Goal: Transaction & Acquisition: Purchase product/service

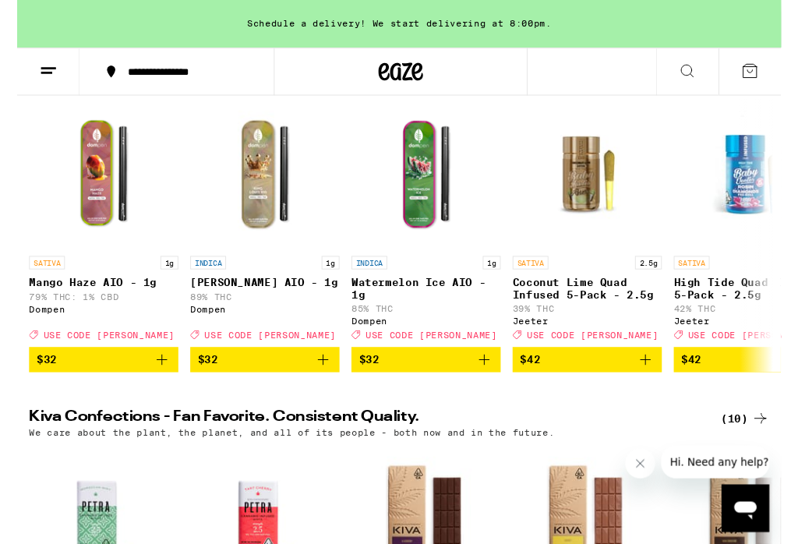
scroll to position [362, 0]
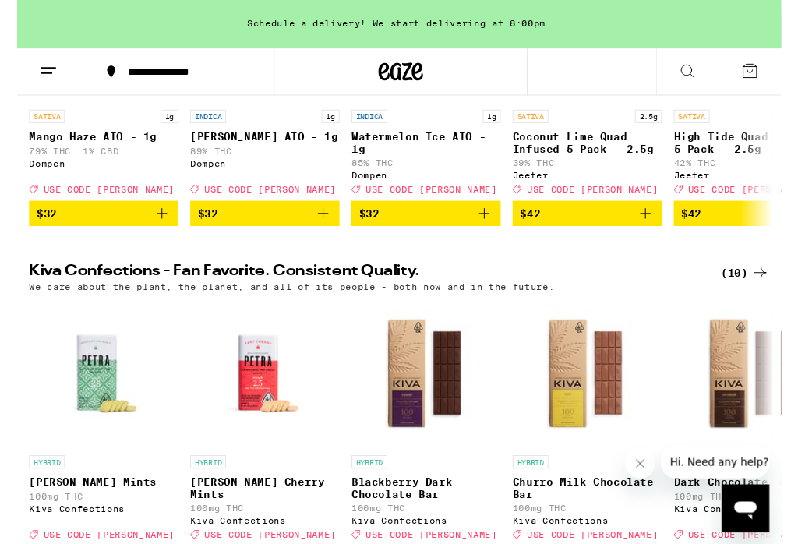
click at [650, 463] on button "Close message from company" at bounding box center [640, 463] width 31 height 31
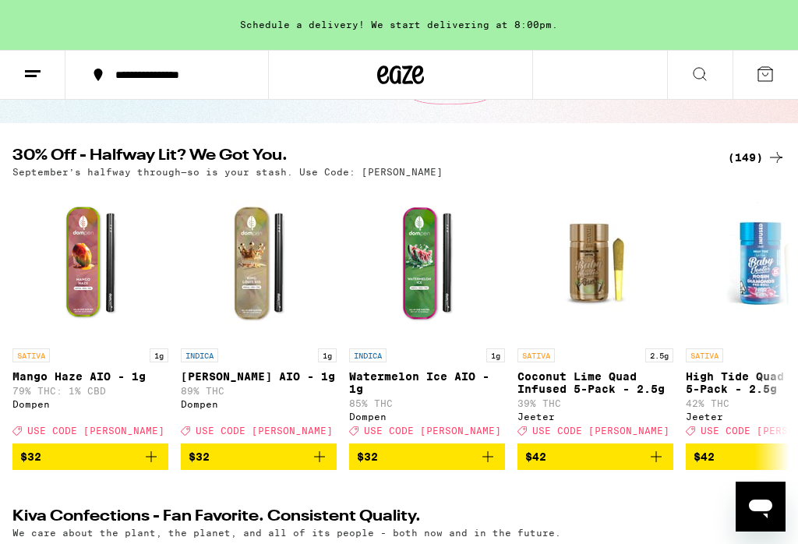
scroll to position [0, 0]
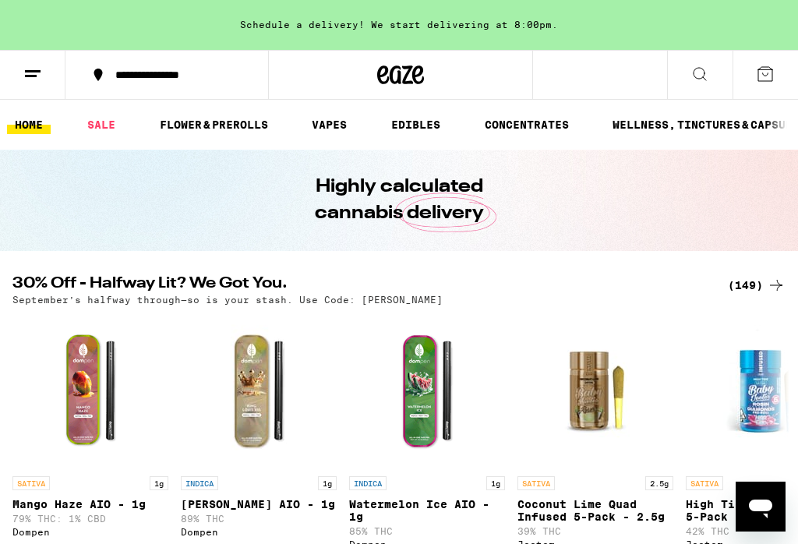
click at [209, 134] on link "FLOWER & PREROLLS" at bounding box center [214, 124] width 124 height 19
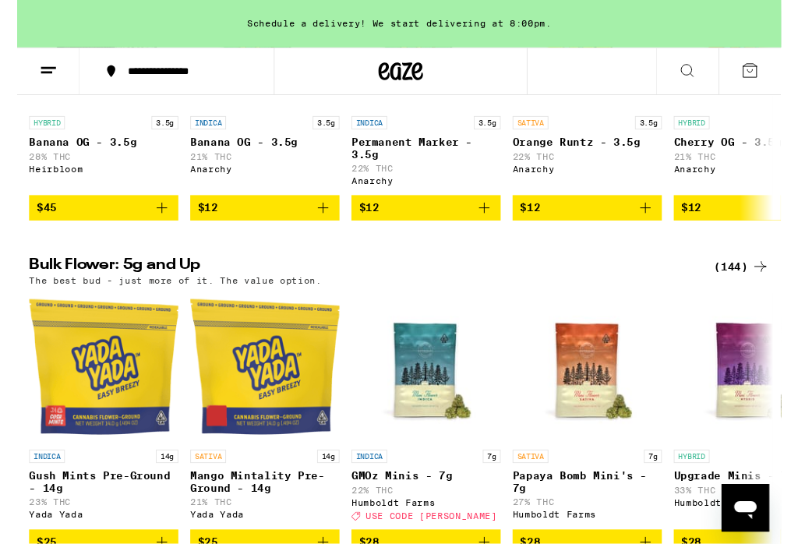
click at [753, 288] on div "(144)" at bounding box center [757, 279] width 58 height 19
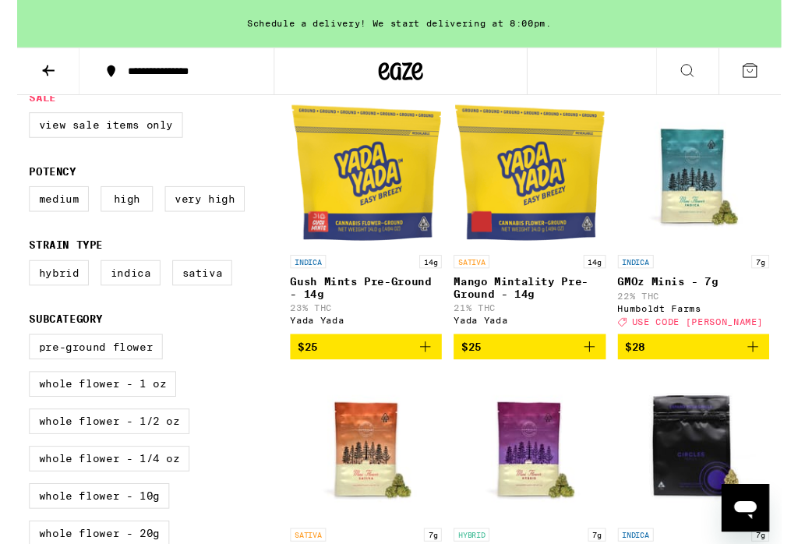
scroll to position [173, 0]
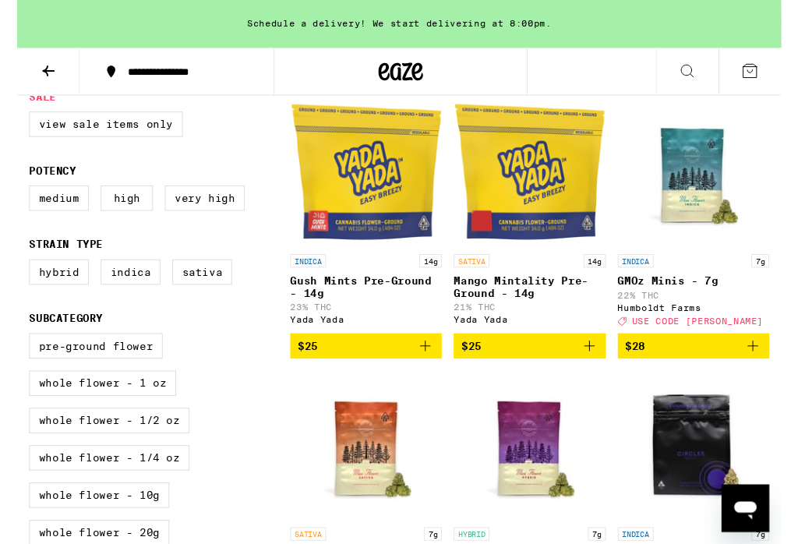
click at [37, 298] on label "Hybrid" at bounding box center [43, 284] width 62 height 26
click at [16, 274] on input "Hybrid" at bounding box center [16, 273] width 1 height 1
checkbox input "true"
click at [113, 295] on label "Indica" at bounding box center [118, 284] width 62 height 26
click at [16, 274] on input "Indica" at bounding box center [16, 273] width 1 height 1
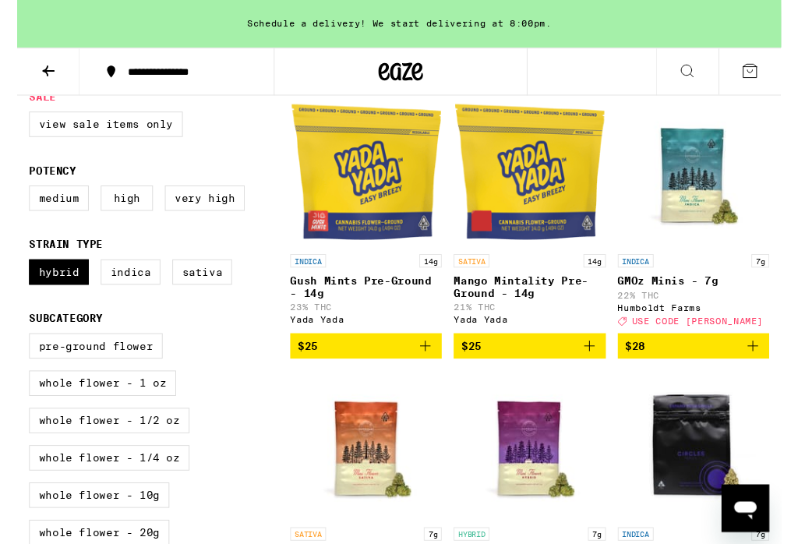
checkbox input "true"
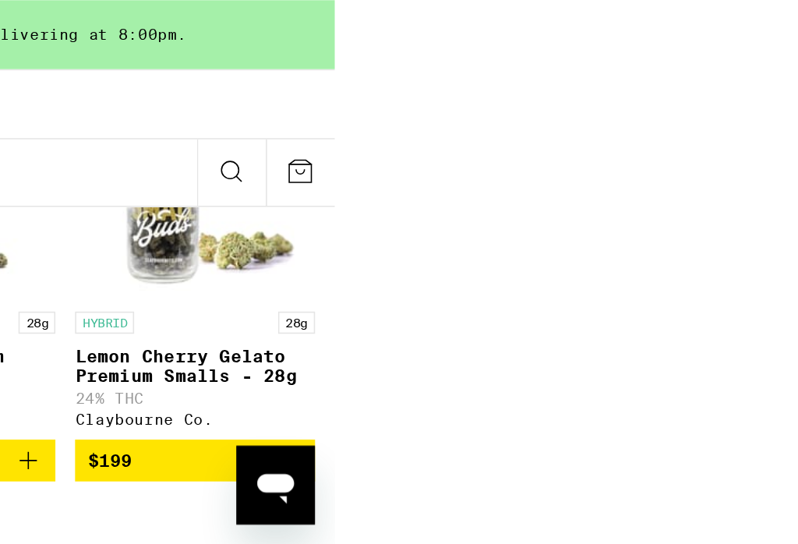
scroll to position [8525, 0]
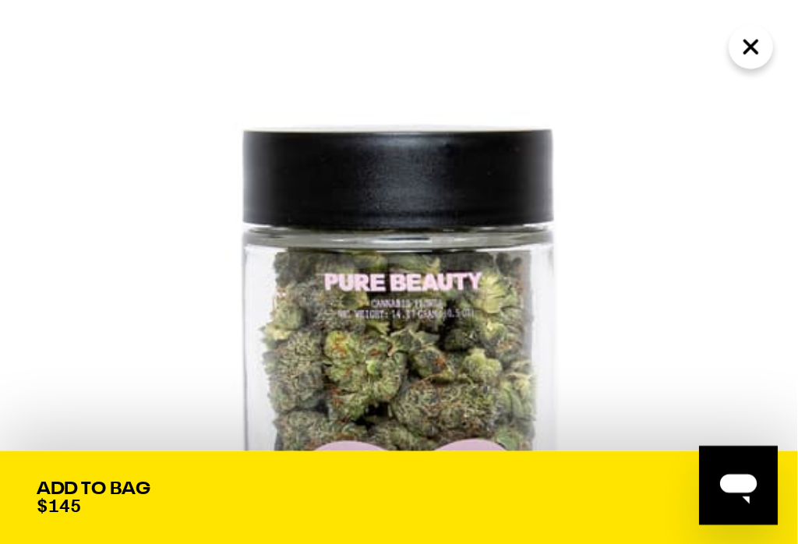
scroll to position [8498, 0]
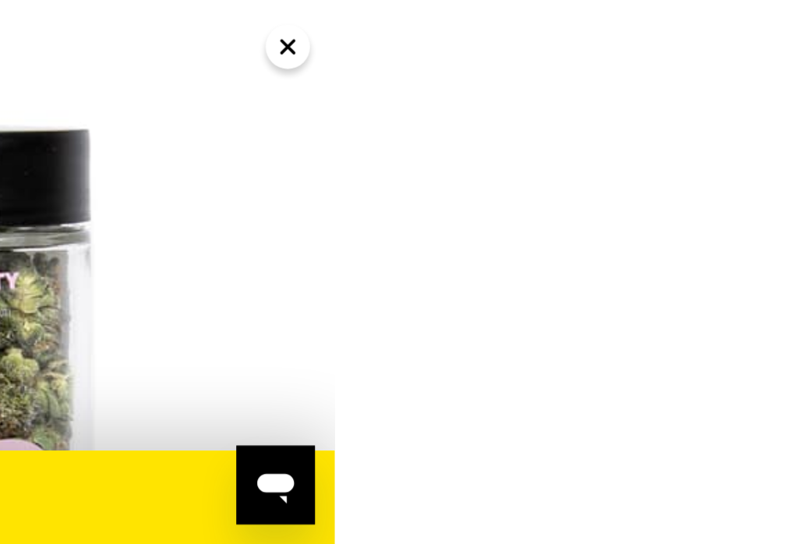
click at [482, 36] on button "Close" at bounding box center [475, 30] width 28 height 28
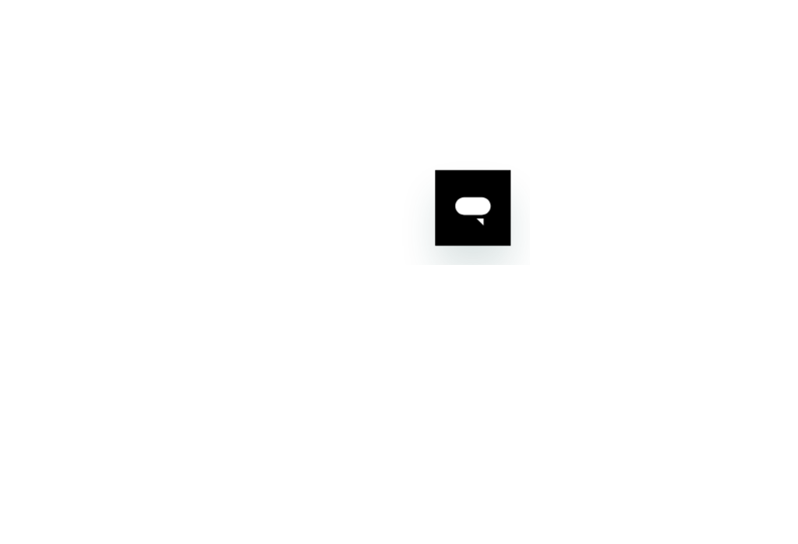
scroll to position [8736, 0]
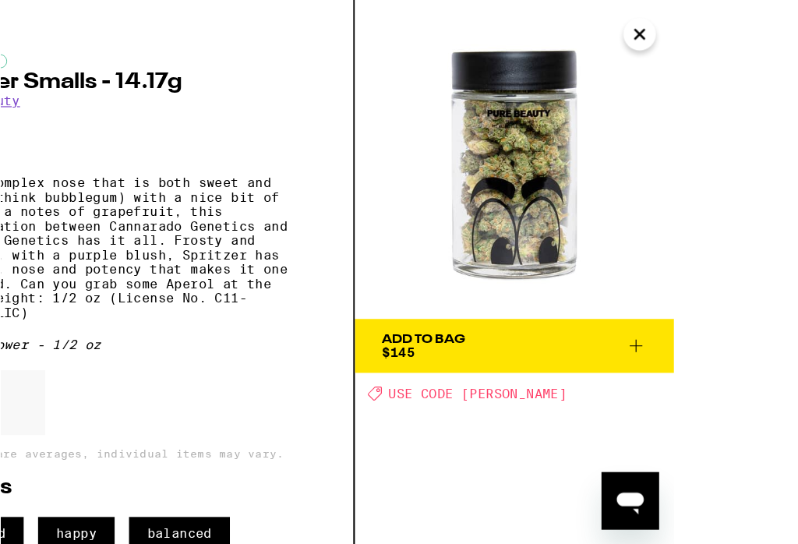
click at [668, 31] on button "Close" at bounding box center [660, 30] width 28 height 28
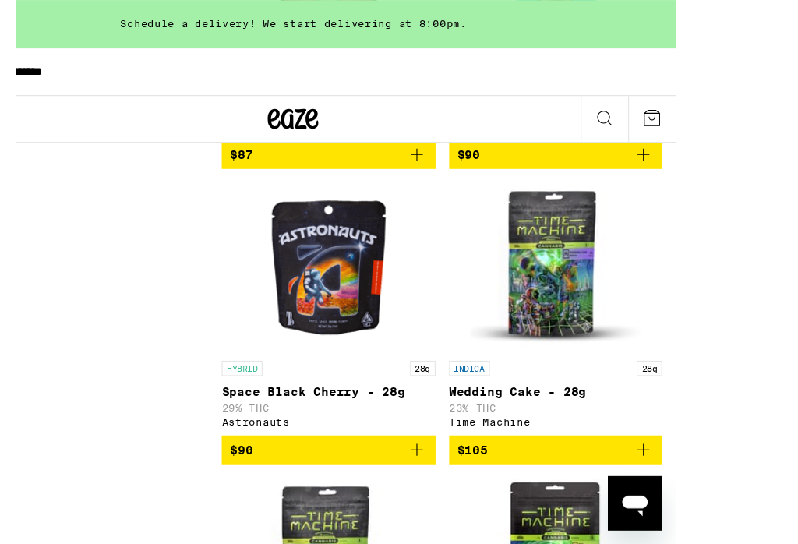
scroll to position [8486, 0]
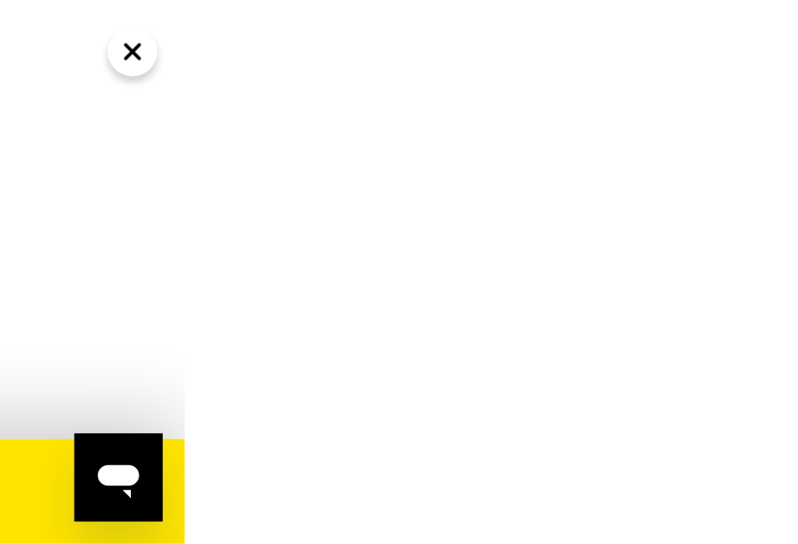
scroll to position [8399, 0]
click at [411, 31] on button "Close" at bounding box center [422, 30] width 28 height 28
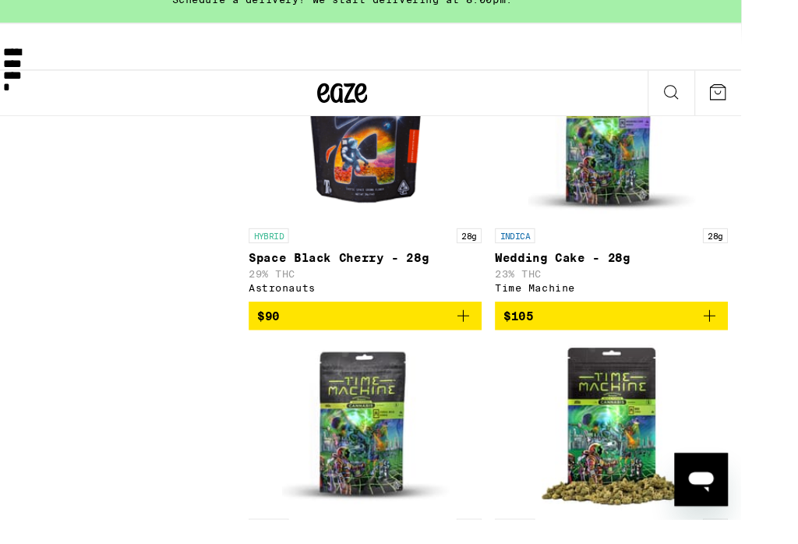
scroll to position [8555, 0]
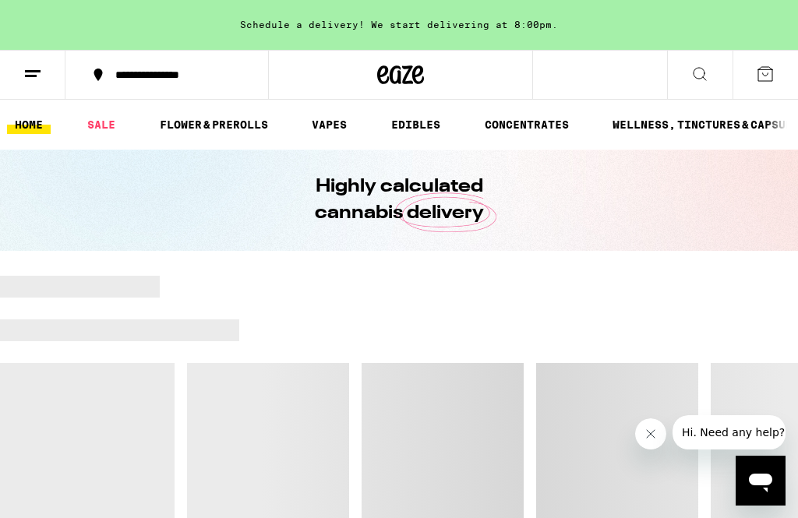
click at [659, 438] on button "Close message from company" at bounding box center [650, 433] width 31 height 31
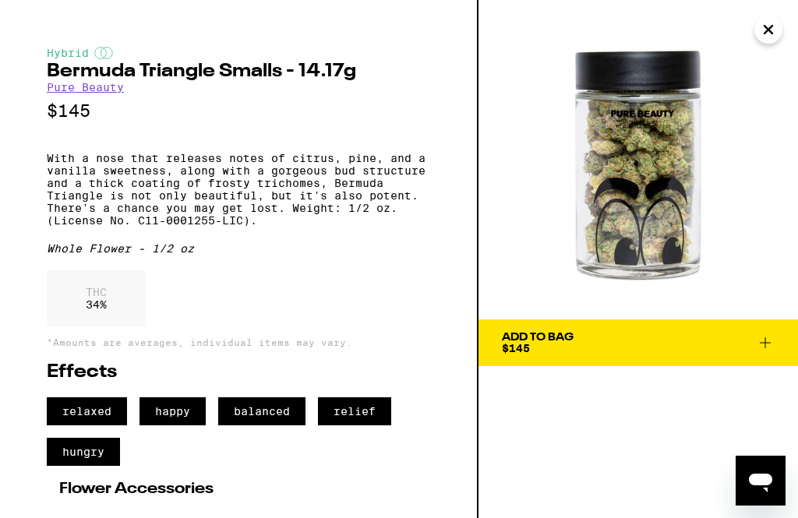
click at [767, 337] on icon at bounding box center [765, 342] width 19 height 19
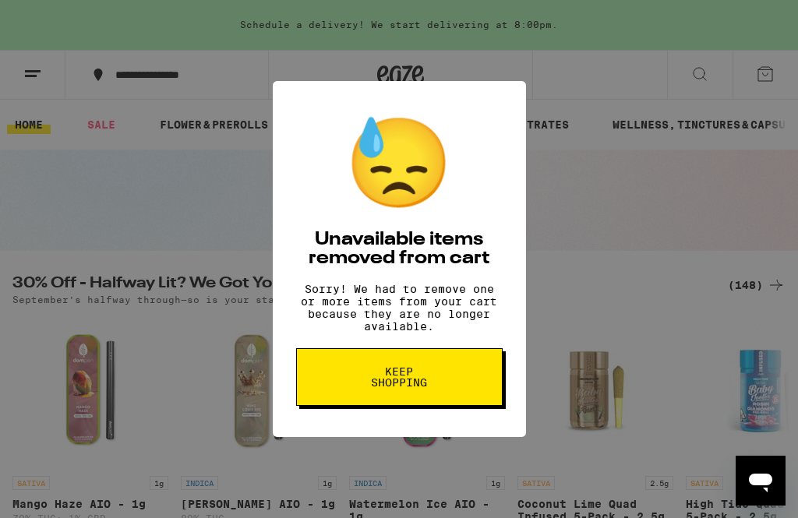
click at [344, 391] on button "Keep Shopping" at bounding box center [399, 377] width 206 height 58
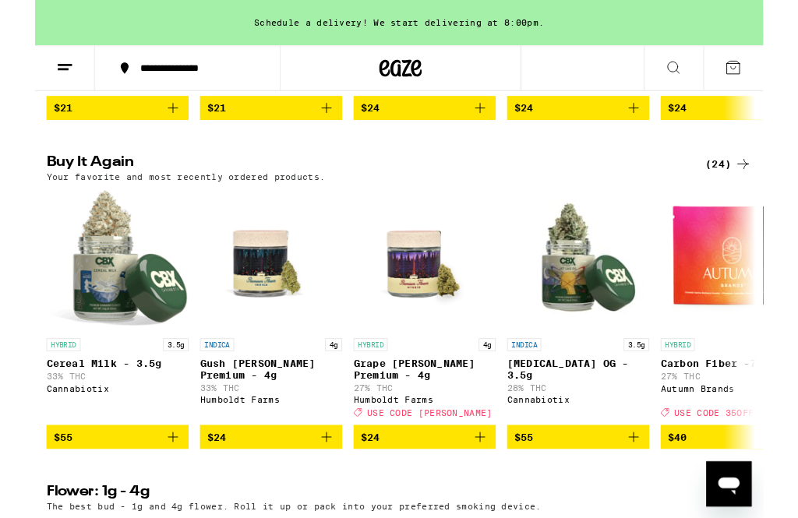
scroll to position [853, 0]
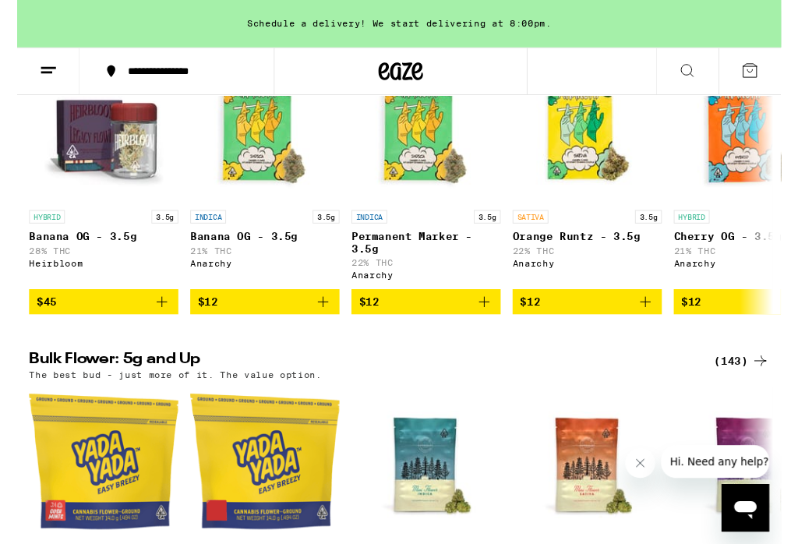
scroll to position [277, 0]
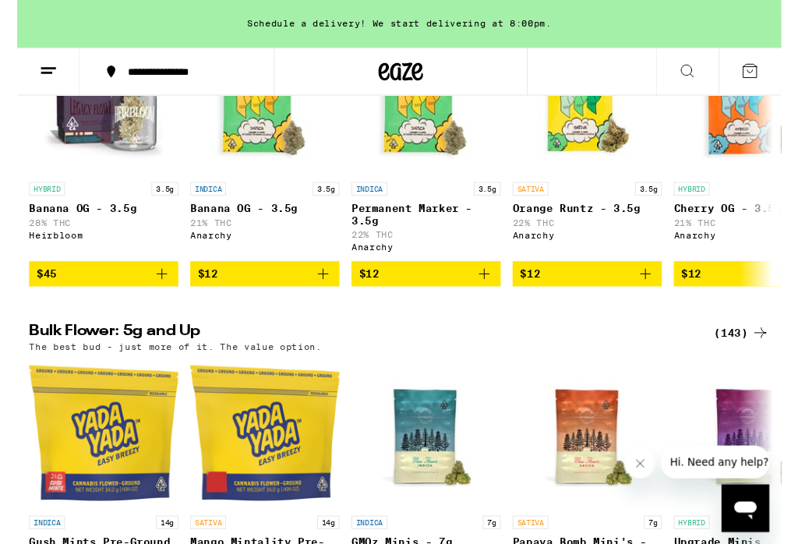
click at [750, 357] on div "(143)" at bounding box center [757, 347] width 58 height 19
click at [655, 499] on img "Open page for Papaya Bomb Mini's - 7g from Humboldt Farms" at bounding box center [595, 453] width 156 height 156
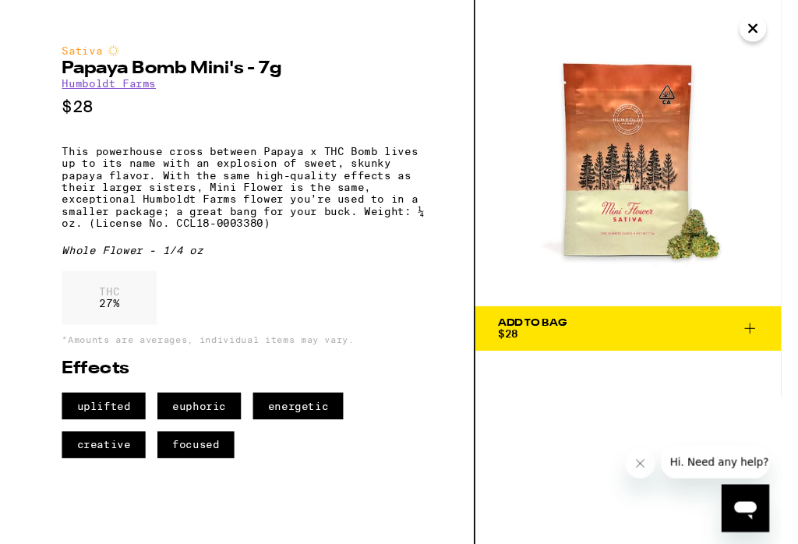
click at [644, 459] on icon "Close message from company" at bounding box center [640, 463] width 12 height 12
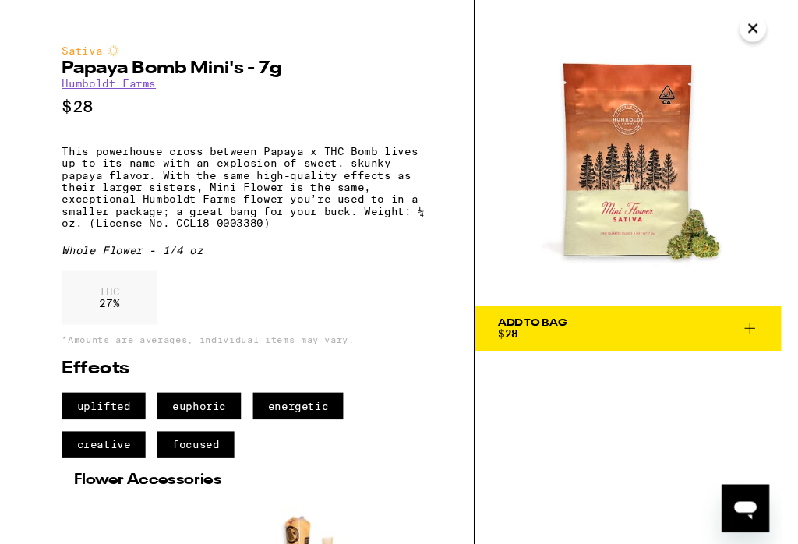
click at [770, 38] on icon "Close" at bounding box center [768, 29] width 19 height 23
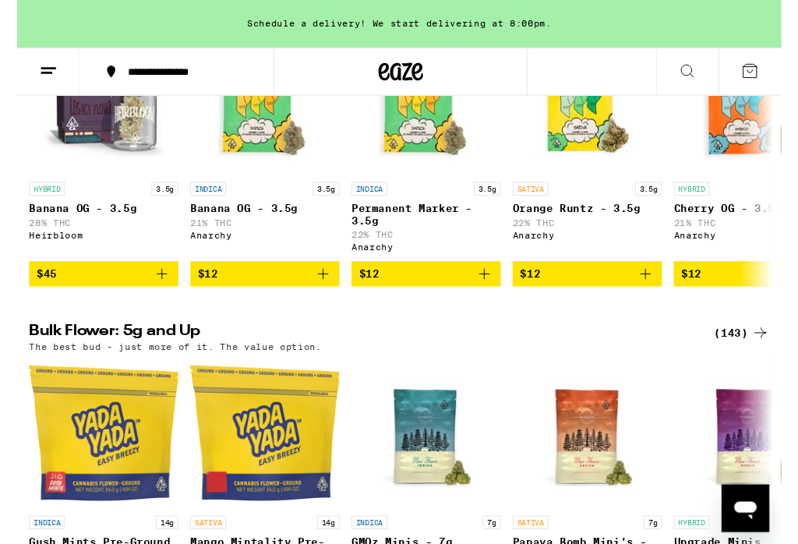
click at [754, 357] on div "(143)" at bounding box center [757, 347] width 58 height 19
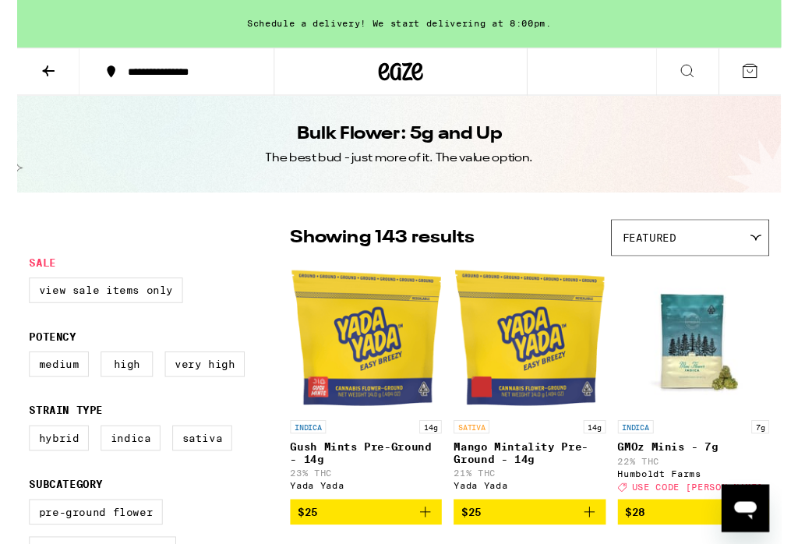
click at [26, 471] on label "Hybrid" at bounding box center [43, 457] width 62 height 26
click at [16, 447] on input "Hybrid" at bounding box center [16, 446] width 1 height 1
checkbox input "true"
click at [124, 470] on label "Indica" at bounding box center [118, 457] width 62 height 26
click at [16, 447] on input "Indica" at bounding box center [16, 446] width 1 height 1
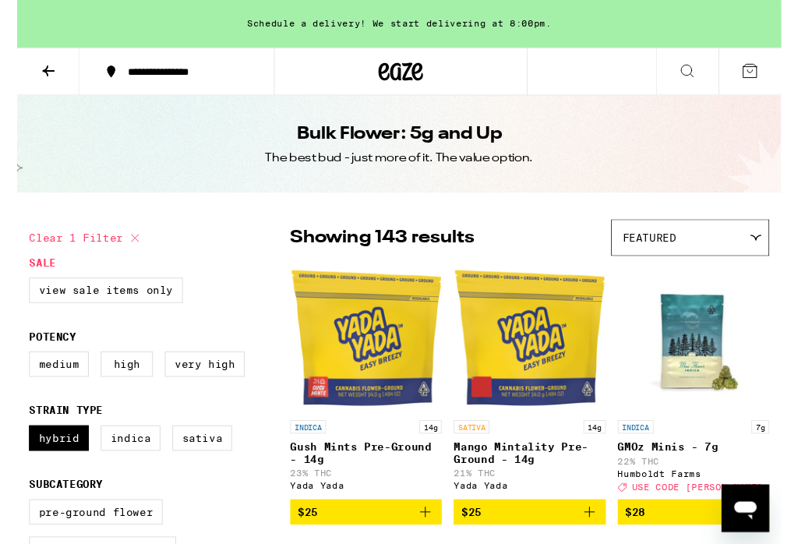
checkbox input "true"
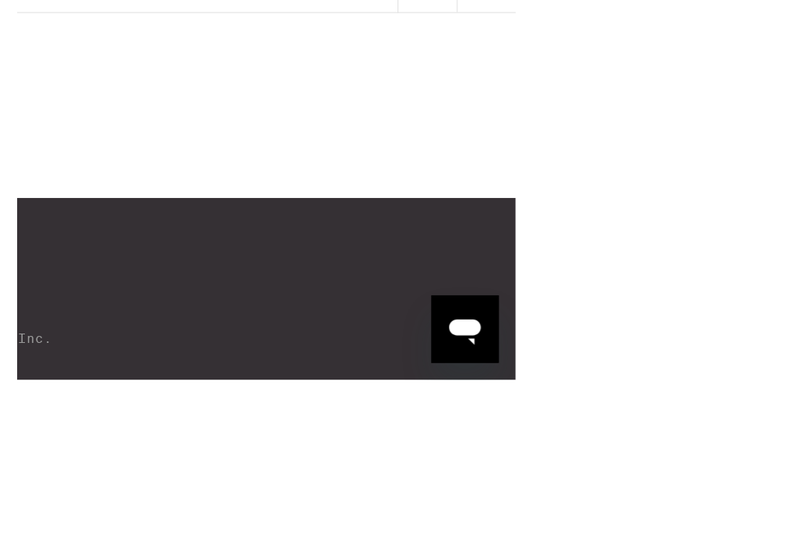
scroll to position [8742, 0]
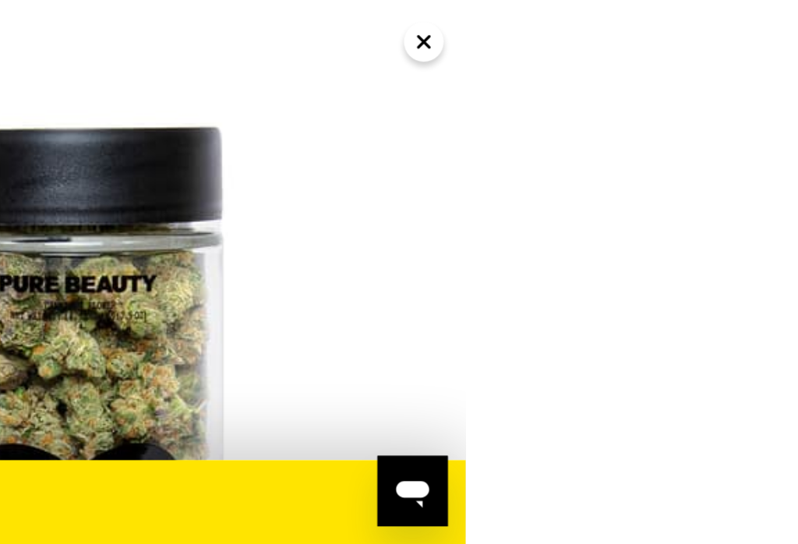
scroll to position [8600, 0]
click at [537, 31] on button "Close" at bounding box center [534, 30] width 28 height 28
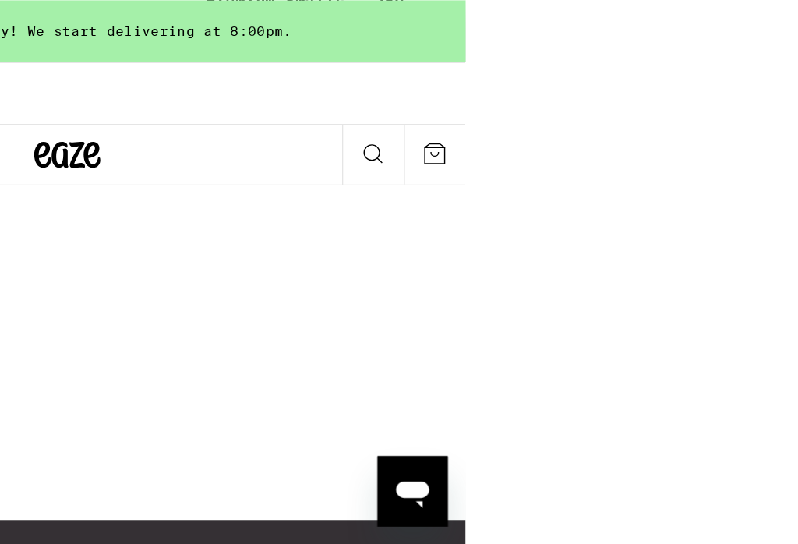
scroll to position [8600, 0]
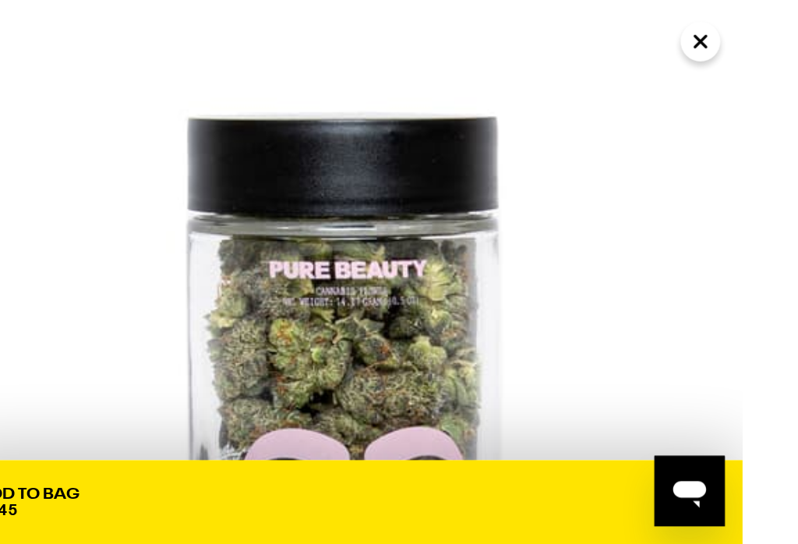
scroll to position [8522, 0]
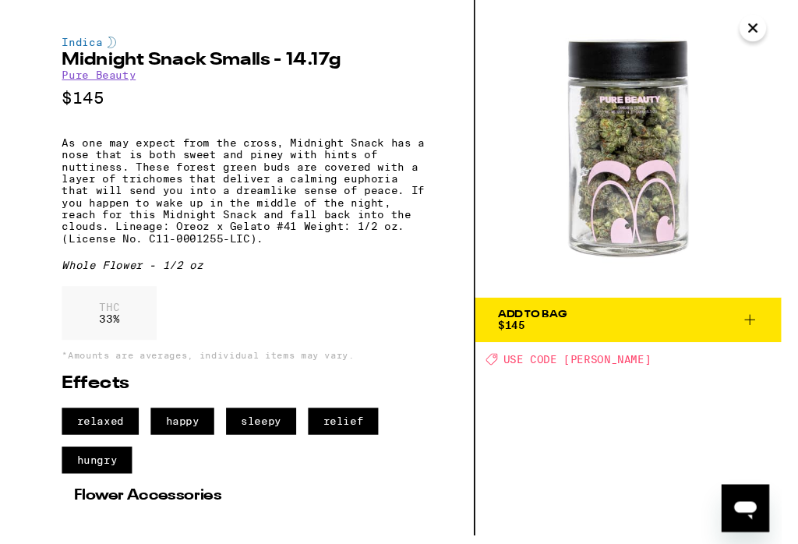
click at [772, 37] on button "Close" at bounding box center [768, 30] width 28 height 28
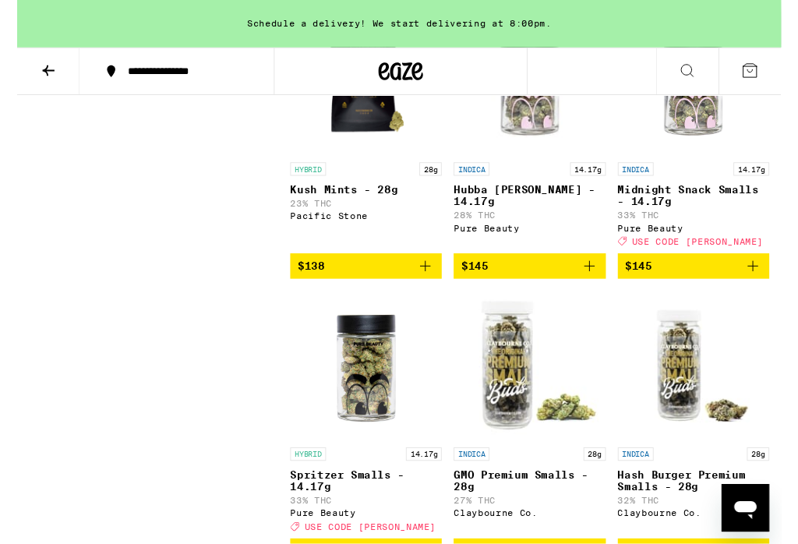
scroll to position [8450, 0]
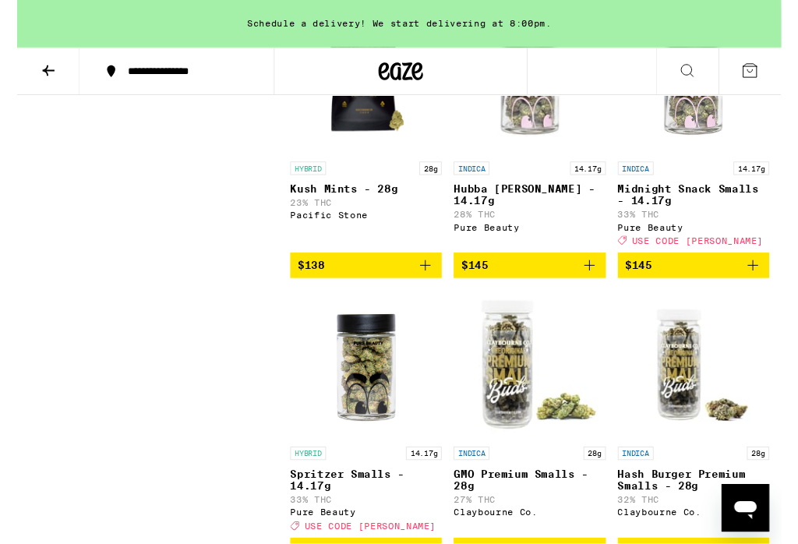
click at [716, 256] on div "INDICA 14.17g Midnight Snack Smalls - 14.17g 33% THC Pure Beauty Deal Created w…" at bounding box center [706, 212] width 158 height 87
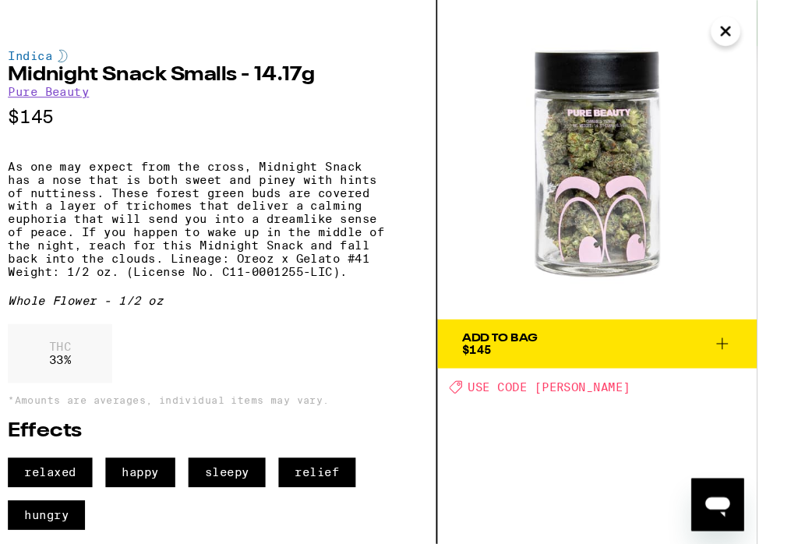
scroll to position [8050, 0]
click at [735, 30] on button "Close" at bounding box center [729, 30] width 28 height 28
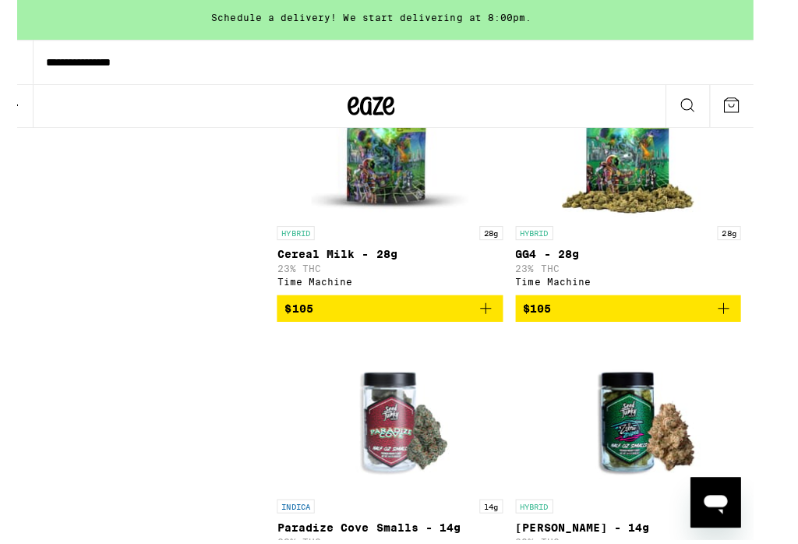
scroll to position [8812, 0]
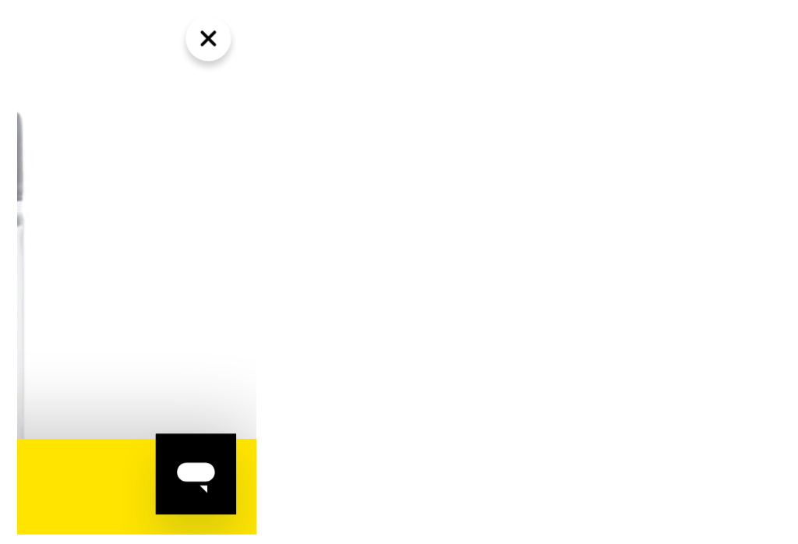
click at [443, 26] on icon "Close" at bounding box center [443, 30] width 8 height 8
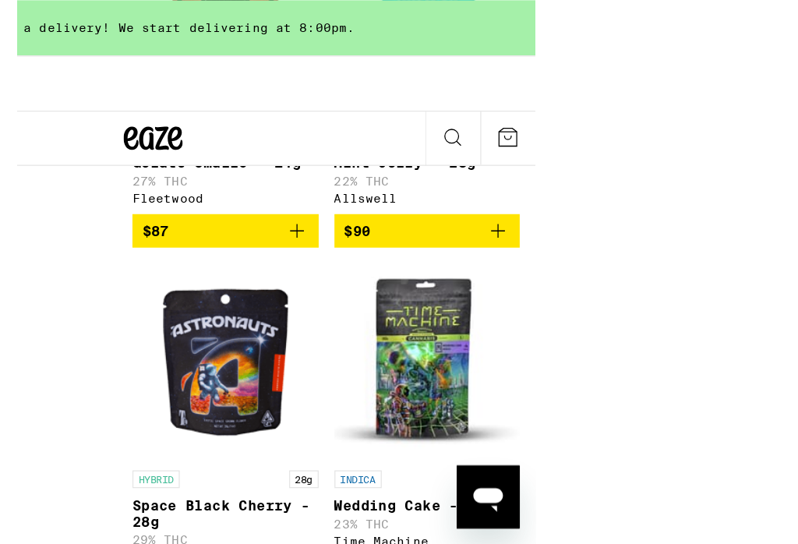
scroll to position [8637, 0]
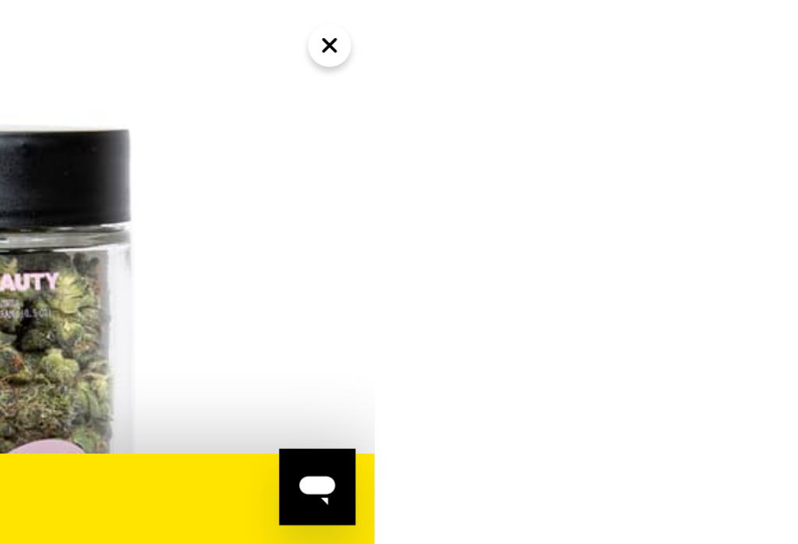
scroll to position [8474, 0]
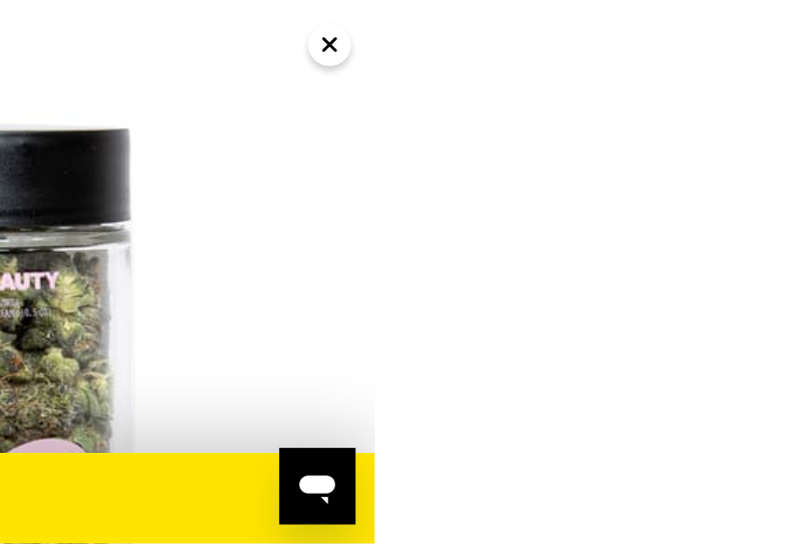
click at [493, 24] on icon "Close" at bounding box center [491, 29] width 19 height 23
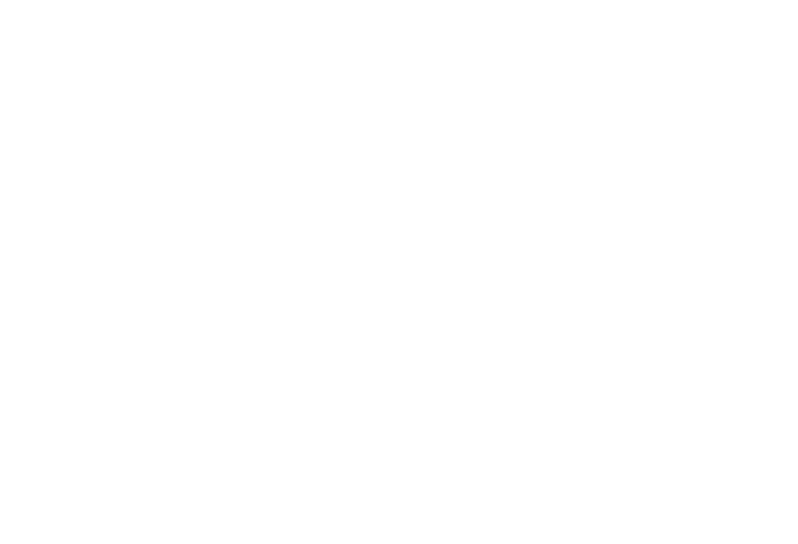
scroll to position [8745, 0]
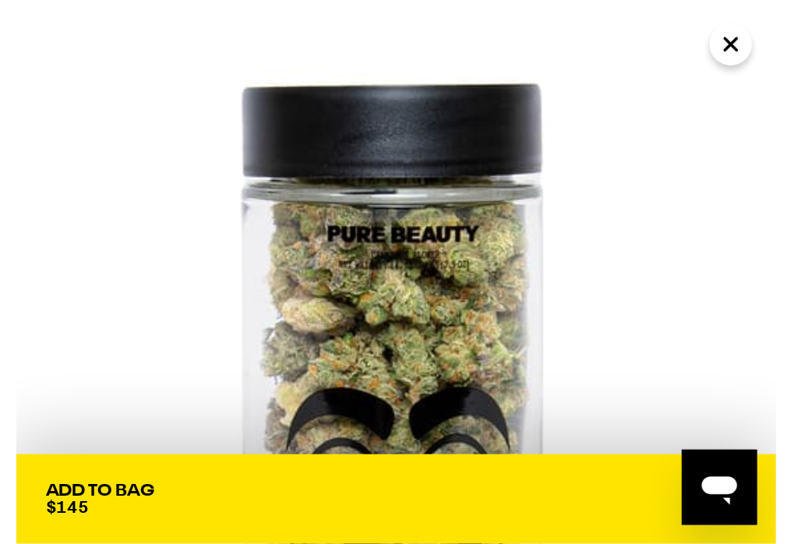
scroll to position [8460, 0]
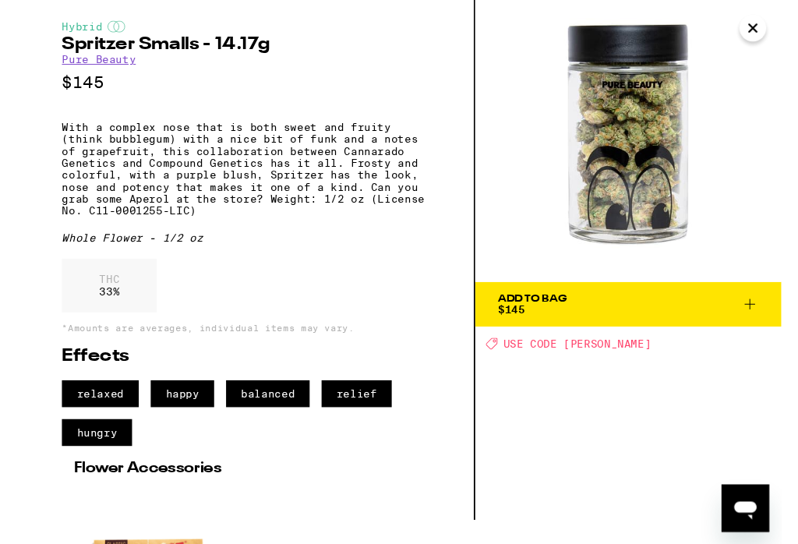
click at [777, 317] on button "Add To Bag $145" at bounding box center [637, 318] width 319 height 47
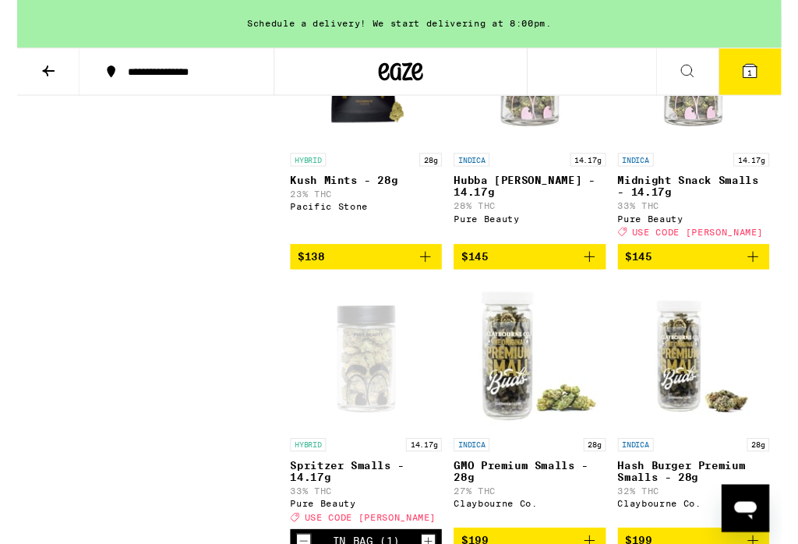
click at [771, 76] on icon at bounding box center [765, 74] width 14 height 14
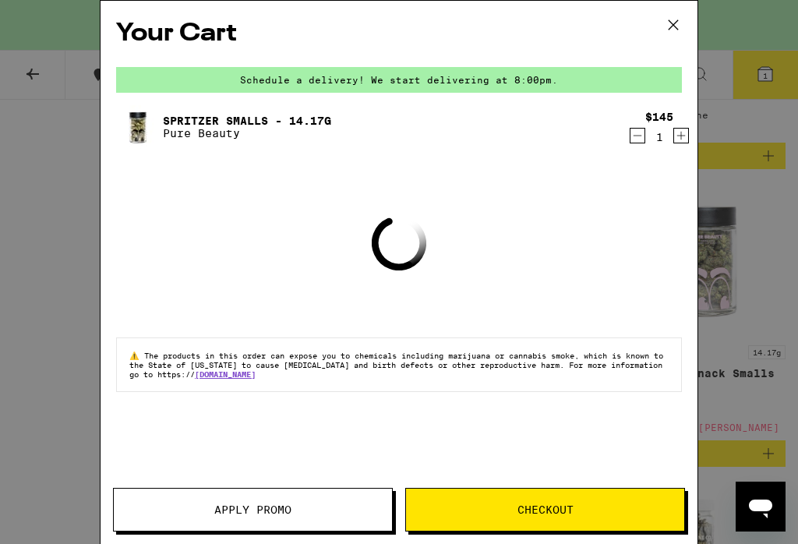
scroll to position [8273, 0]
click at [295, 508] on span "Apply Promo" at bounding box center [253, 509] width 278 height 11
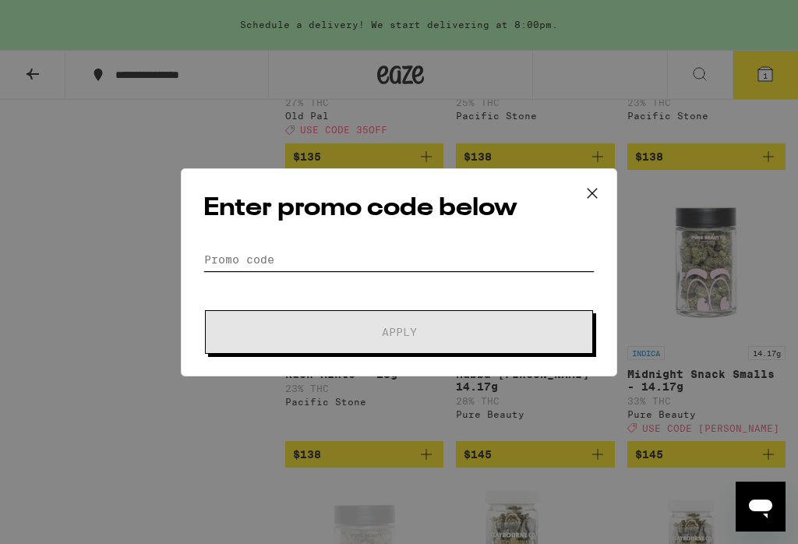
click at [213, 253] on input "Promo Code" at bounding box center [398, 259] width 391 height 23
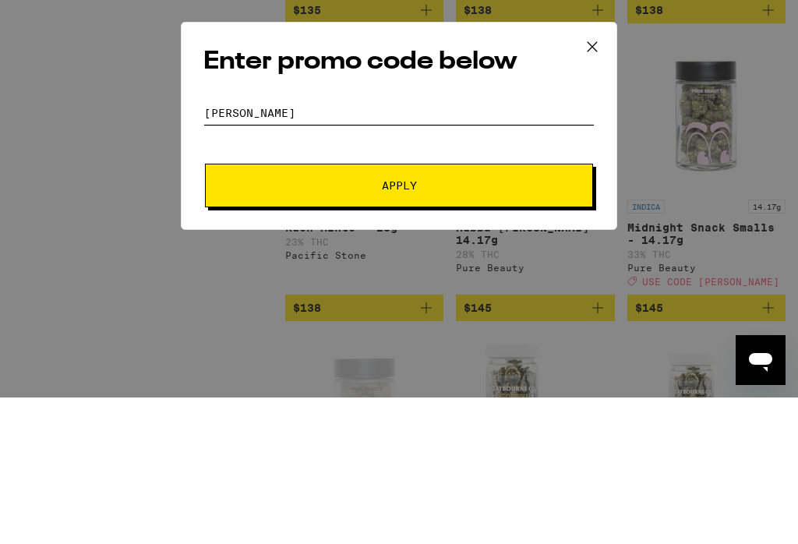
type input "[PERSON_NAME]"
click at [473, 326] on span "Apply" at bounding box center [399, 331] width 281 height 11
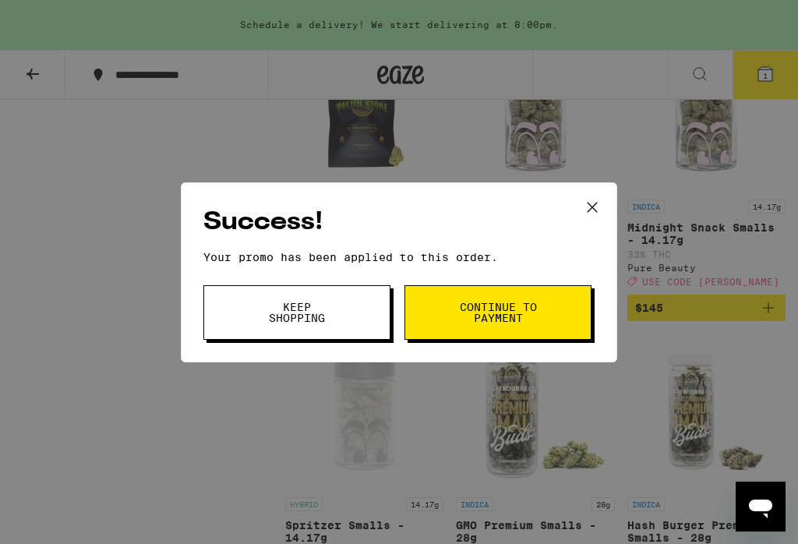
click at [454, 315] on button "Continue to payment" at bounding box center [497, 312] width 187 height 55
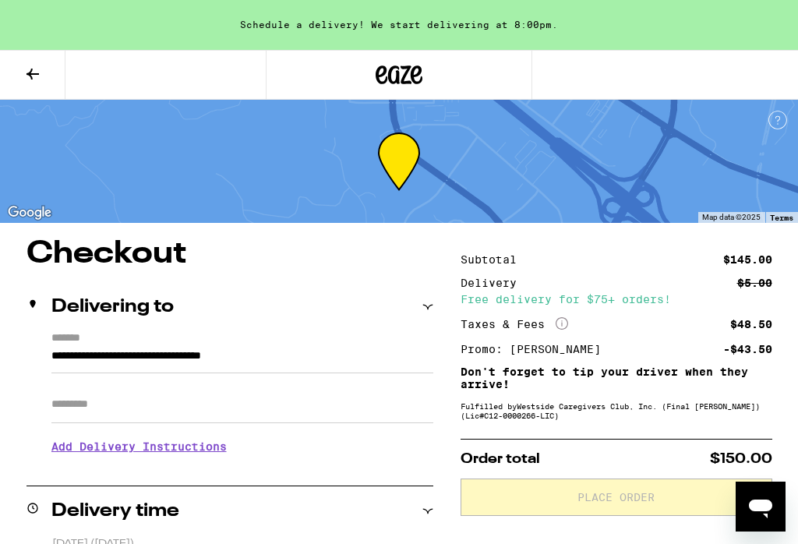
click at [52, 389] on input "Apt/Suite" at bounding box center [242, 404] width 382 height 37
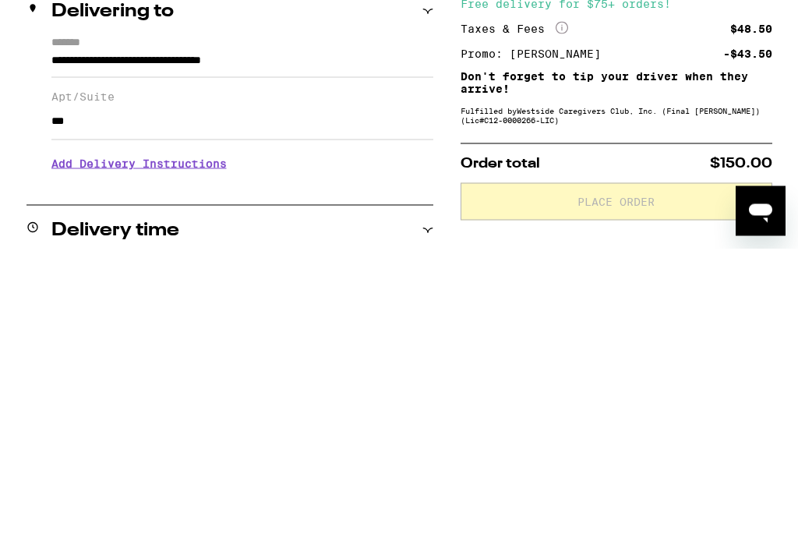
type input "***"
click at [64, 441] on h3 "Add Delivery Instructions" at bounding box center [242, 459] width 382 height 36
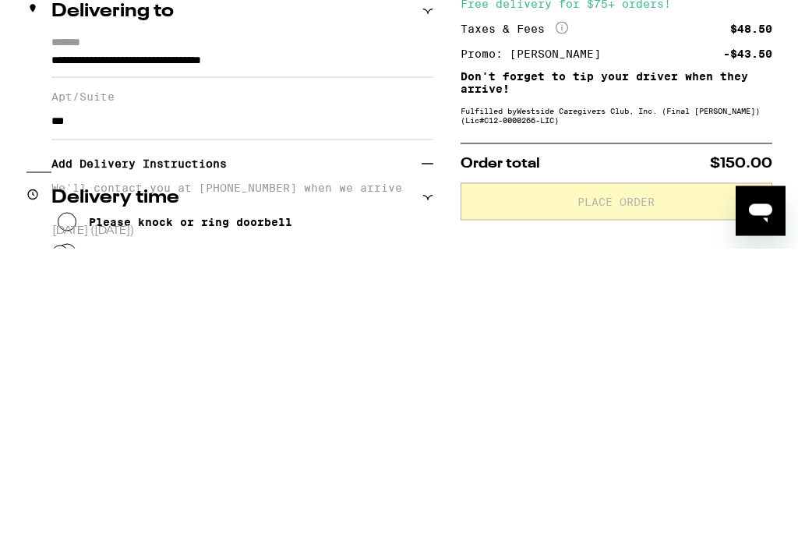
scroll to position [296, 0]
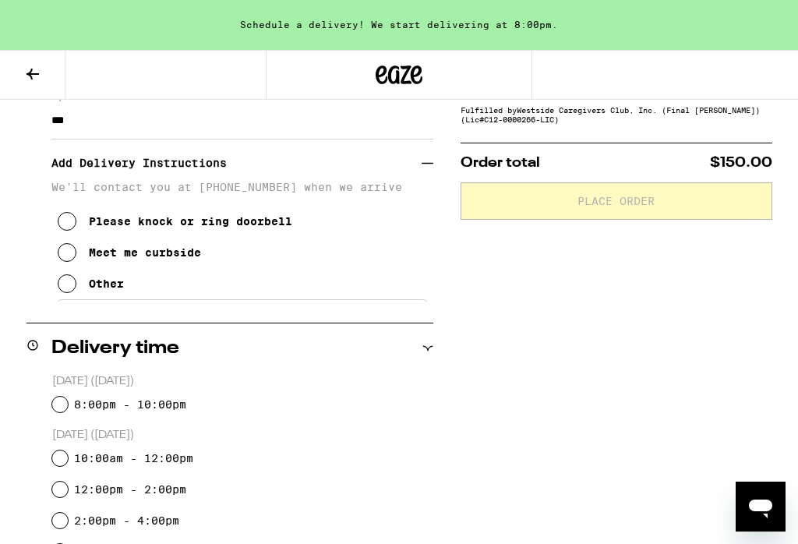
click at [64, 231] on icon at bounding box center [67, 221] width 19 height 19
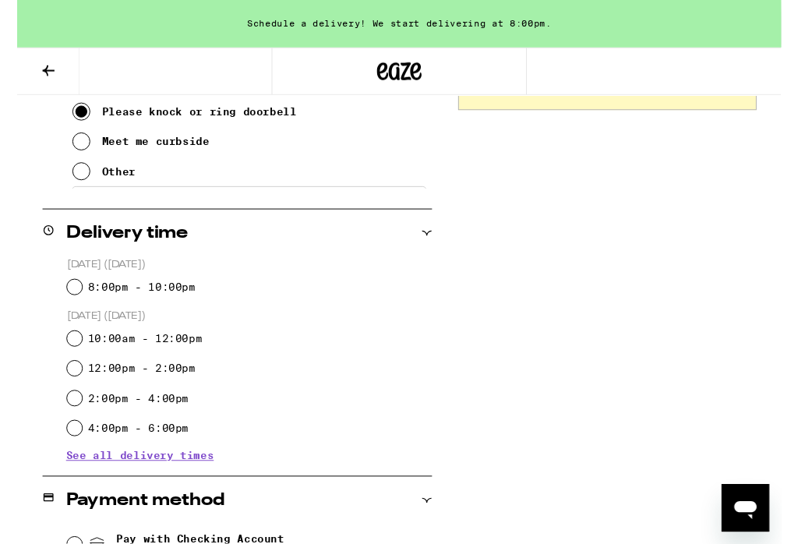
scroll to position [408, 0]
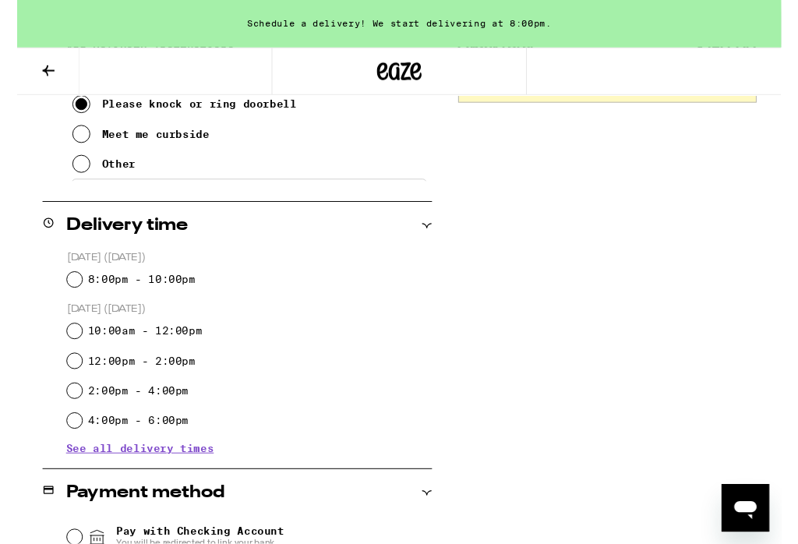
click at [82, 473] on span "See all delivery times" at bounding box center [128, 468] width 154 height 11
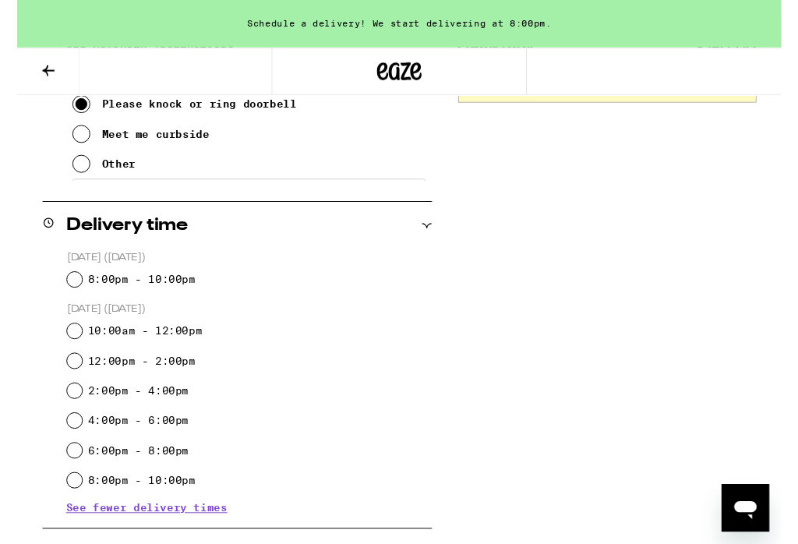
scroll to position [409, 0]
click at [57, 288] on input "8:00pm - 10:00pm" at bounding box center [60, 292] width 16 height 16
radio input "true"
click at [89, 535] on span "See fewer delivery times" at bounding box center [135, 529] width 168 height 11
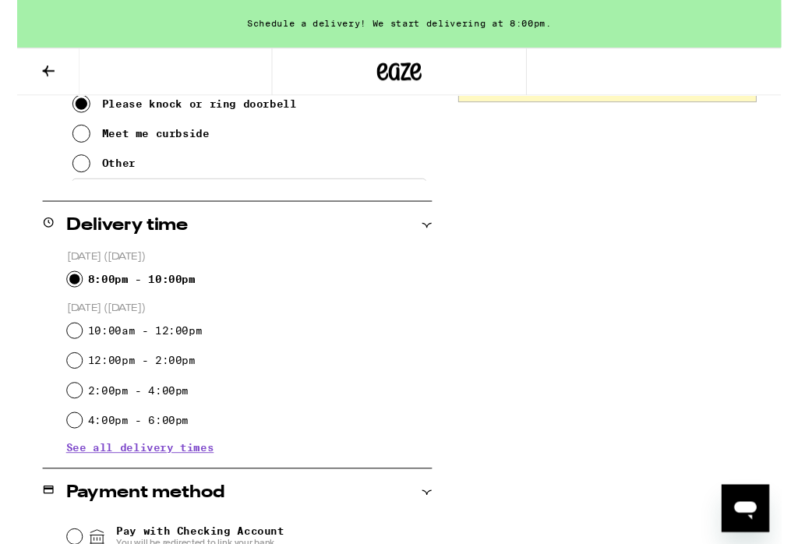
click at [58, 349] on input "10:00am - 12:00pm" at bounding box center [60, 345] width 16 height 16
radio input "true"
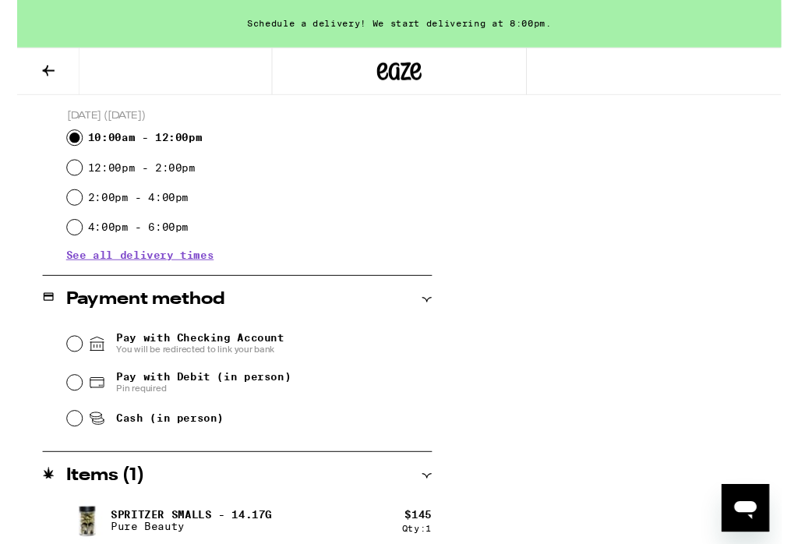
scroll to position [608, 0]
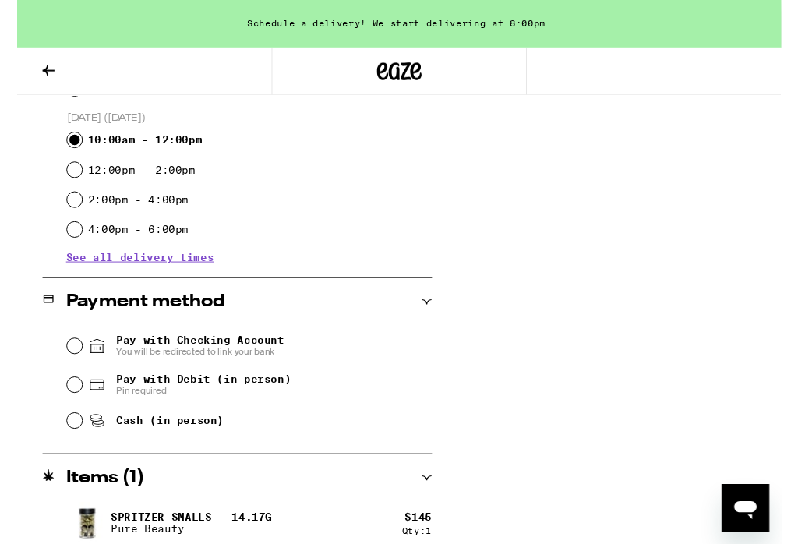
click at [54, 401] on input "Pay with Debit (in person) Pin required" at bounding box center [60, 402] width 16 height 16
radio input "true"
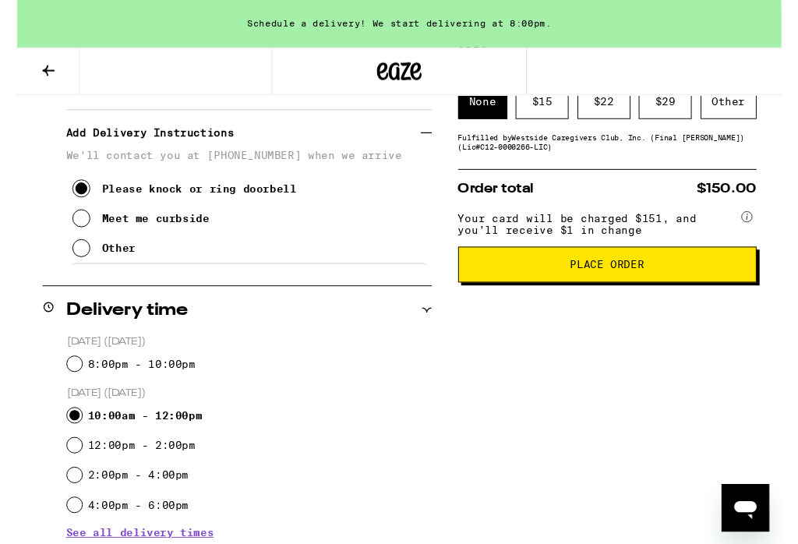
scroll to position [321, 0]
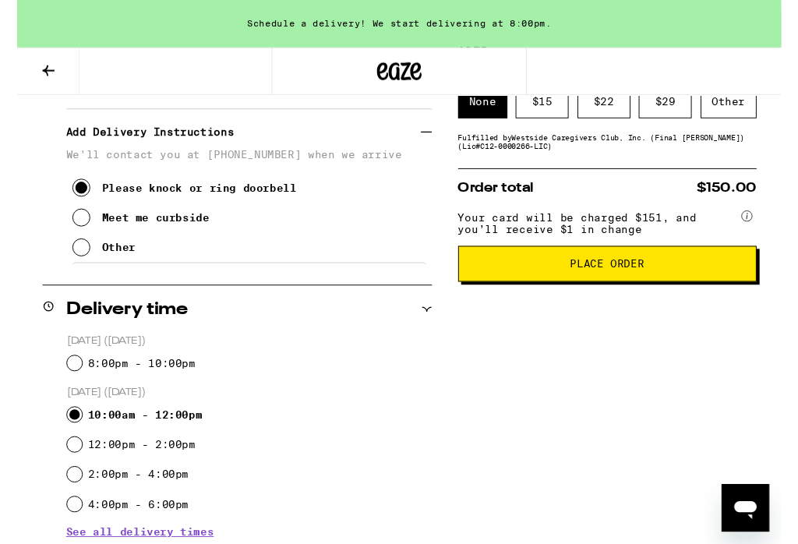
click at [56, 380] on input "8:00pm - 10:00pm" at bounding box center [60, 380] width 16 height 16
radio input "true"
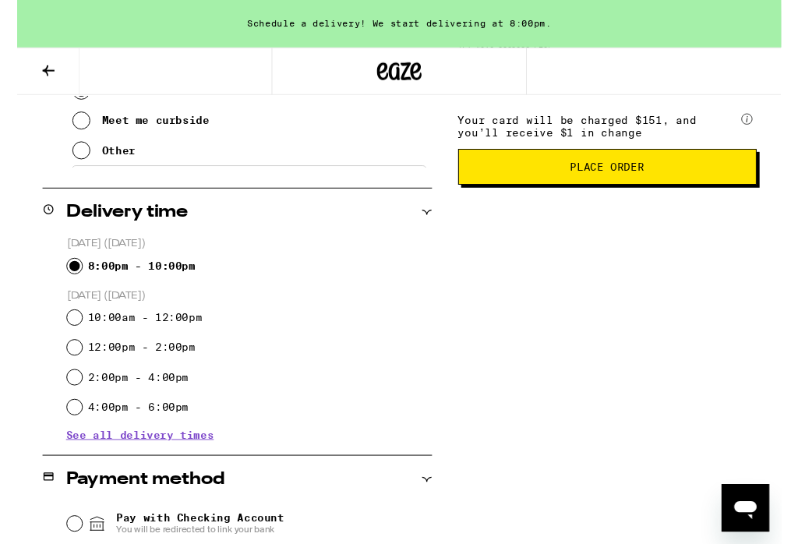
scroll to position [423, 0]
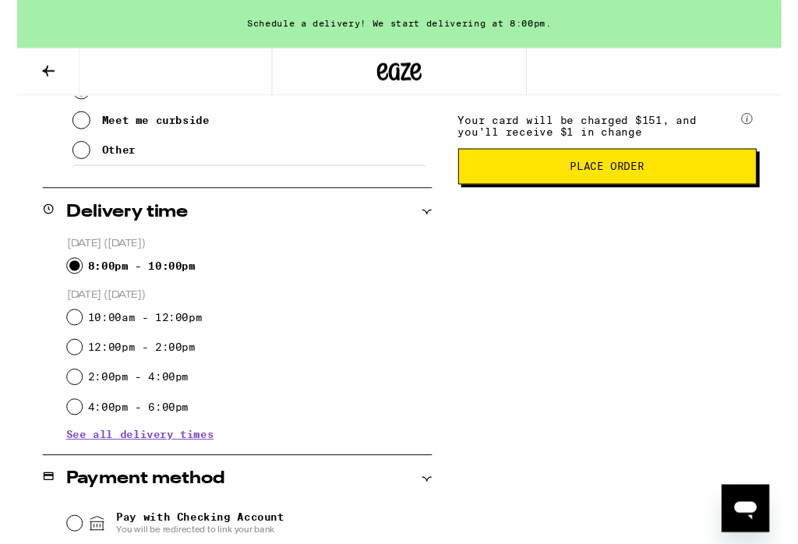
click at [54, 284] on input "8:00pm - 10:00pm" at bounding box center [60, 278] width 16 height 16
click at [52, 342] on div "10:00am - 12:00pm" at bounding box center [242, 331] width 381 height 31
click at [63, 351] on div "12:00pm - 2:00pm" at bounding box center [242, 362] width 381 height 31
click at [52, 337] on input "10:00am - 12:00pm" at bounding box center [60, 331] width 16 height 16
radio input "true"
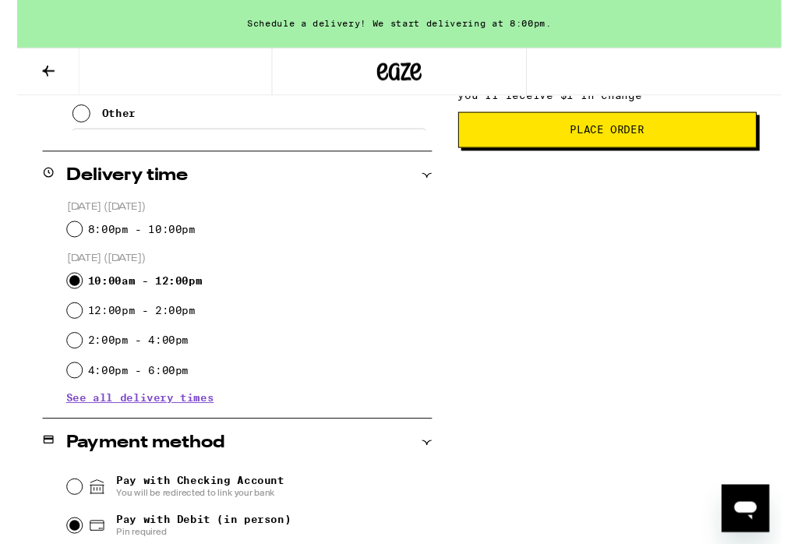
scroll to position [460, 0]
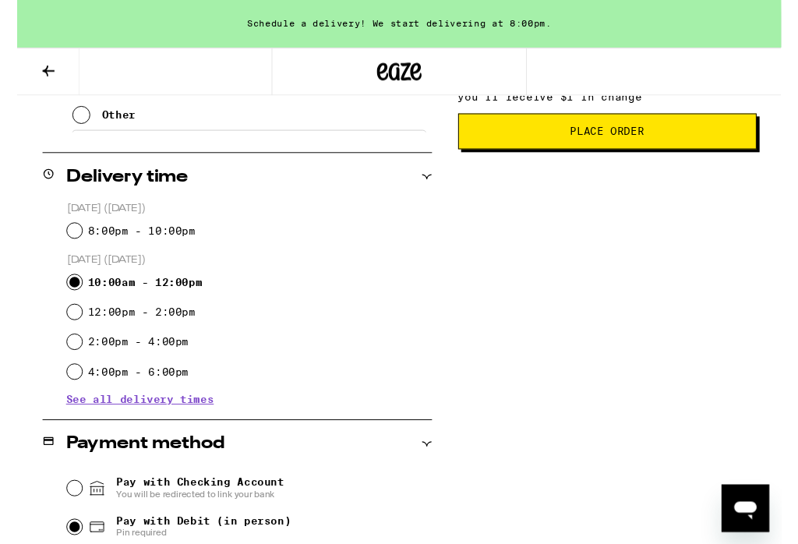
click at [683, 146] on button "Place Order" at bounding box center [616, 136] width 312 height 37
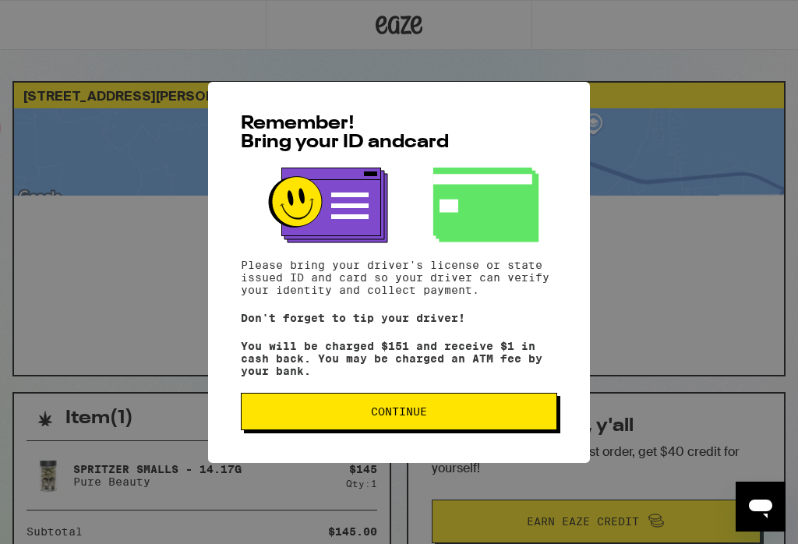
click at [277, 417] on span "Continue" at bounding box center [399, 411] width 290 height 11
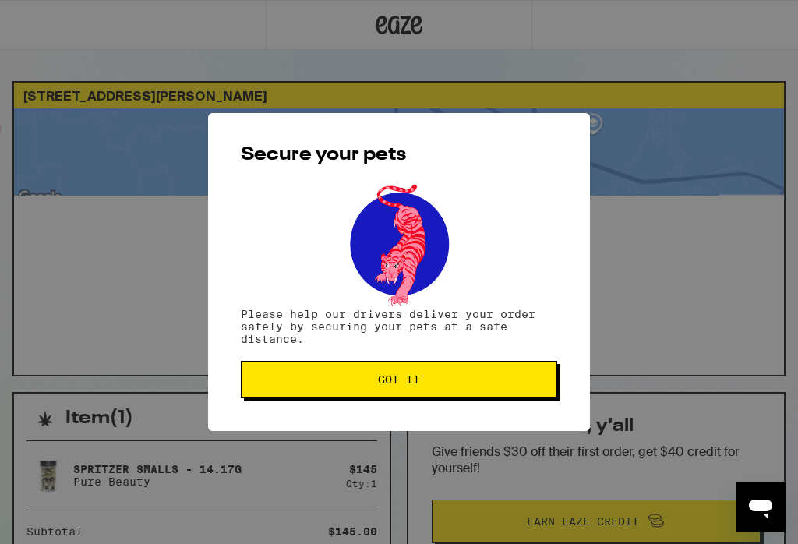
click at [293, 376] on button "Got it" at bounding box center [399, 379] width 316 height 37
